Goal: Task Accomplishment & Management: Manage account settings

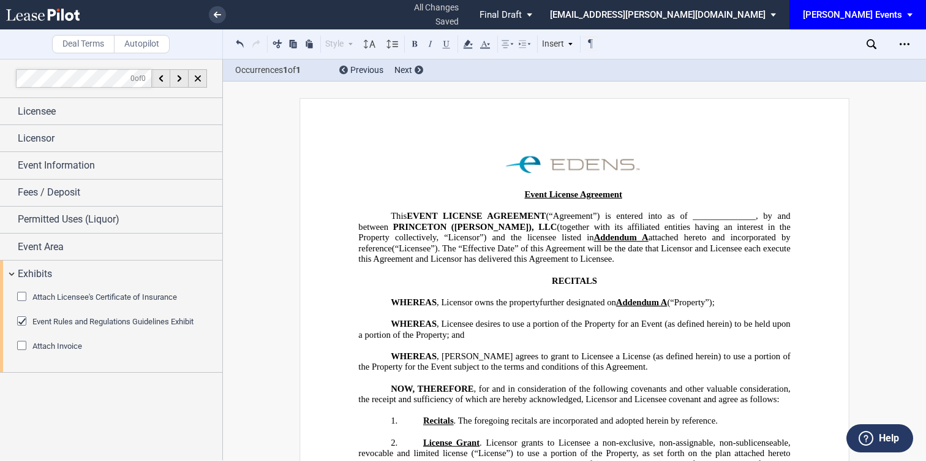
click at [219, 12] on icon at bounding box center [217, 15] width 7 height 6
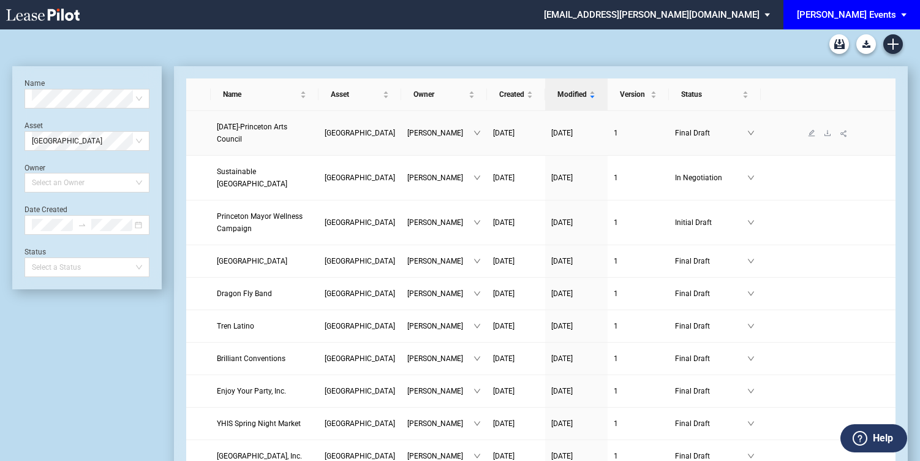
click at [273, 126] on span "Day of the Dead-Princeton Arts Council" at bounding box center [252, 133] width 70 height 21
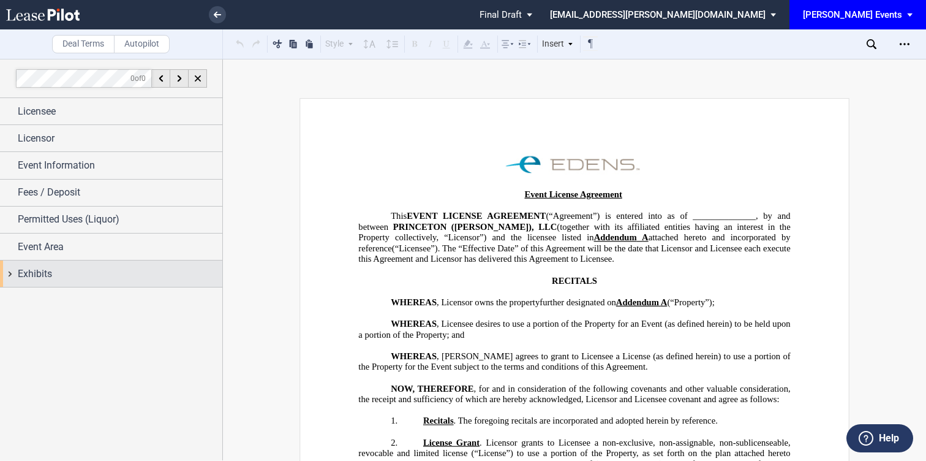
click at [146, 268] on div "Exhibits" at bounding box center [120, 274] width 205 height 15
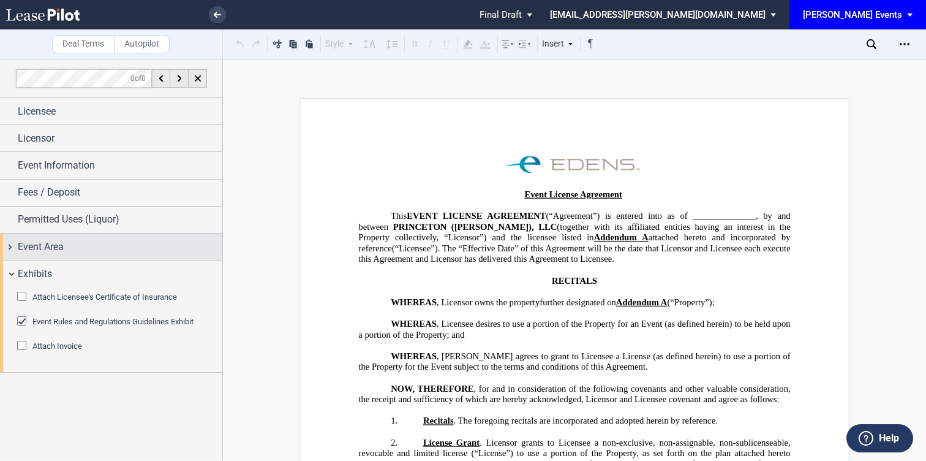
click at [51, 254] on div "Event Area" at bounding box center [111, 246] width 222 height 26
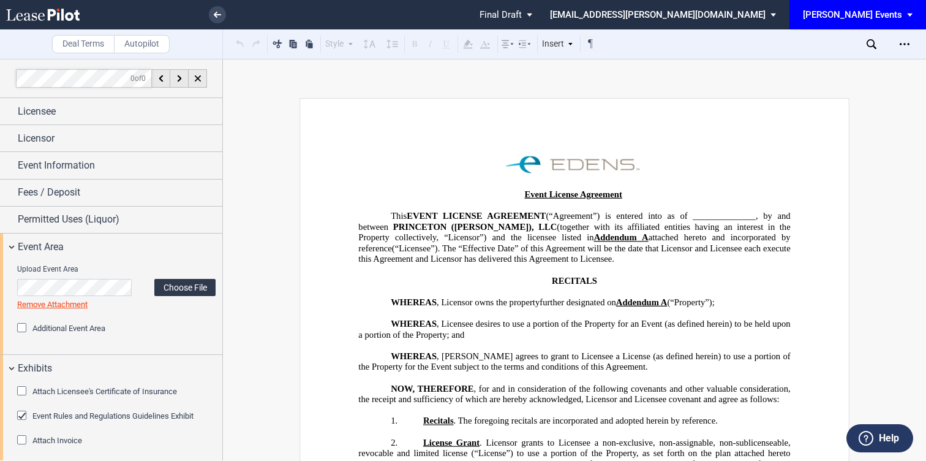
click at [189, 285] on label "Choose File" at bounding box center [184, 287] width 61 height 17
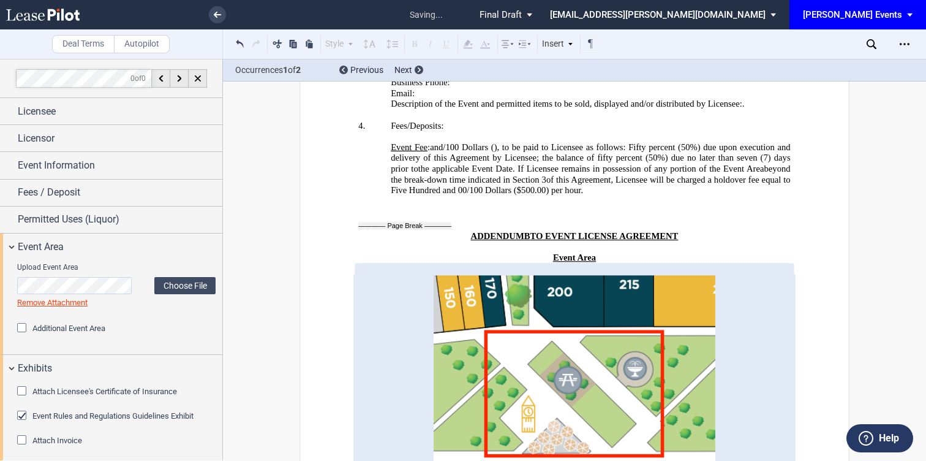
scroll to position [2749, 0]
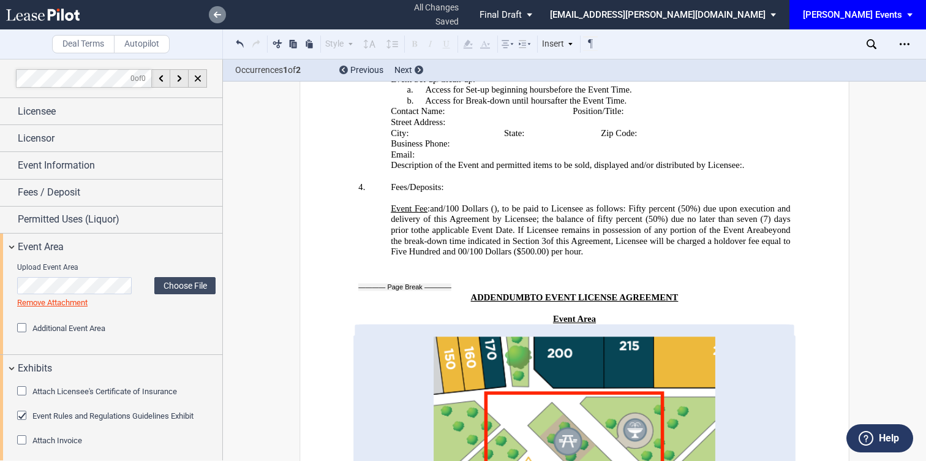
click at [217, 19] on link at bounding box center [217, 14] width 17 height 17
